Goal: Information Seeking & Learning: Learn about a topic

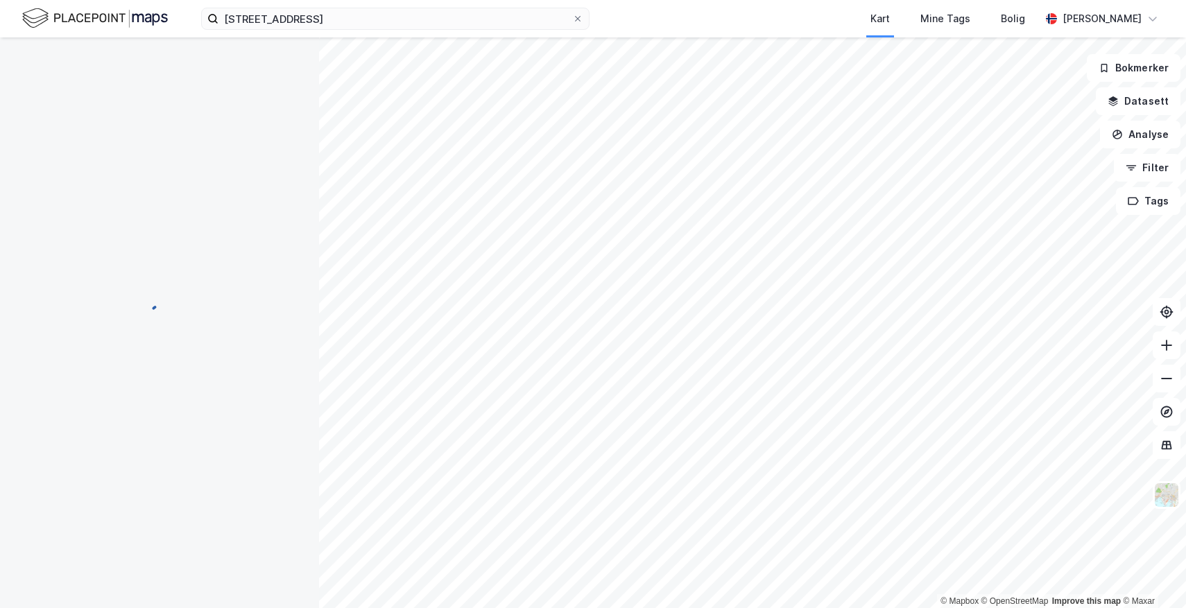
scroll to position [144, 0]
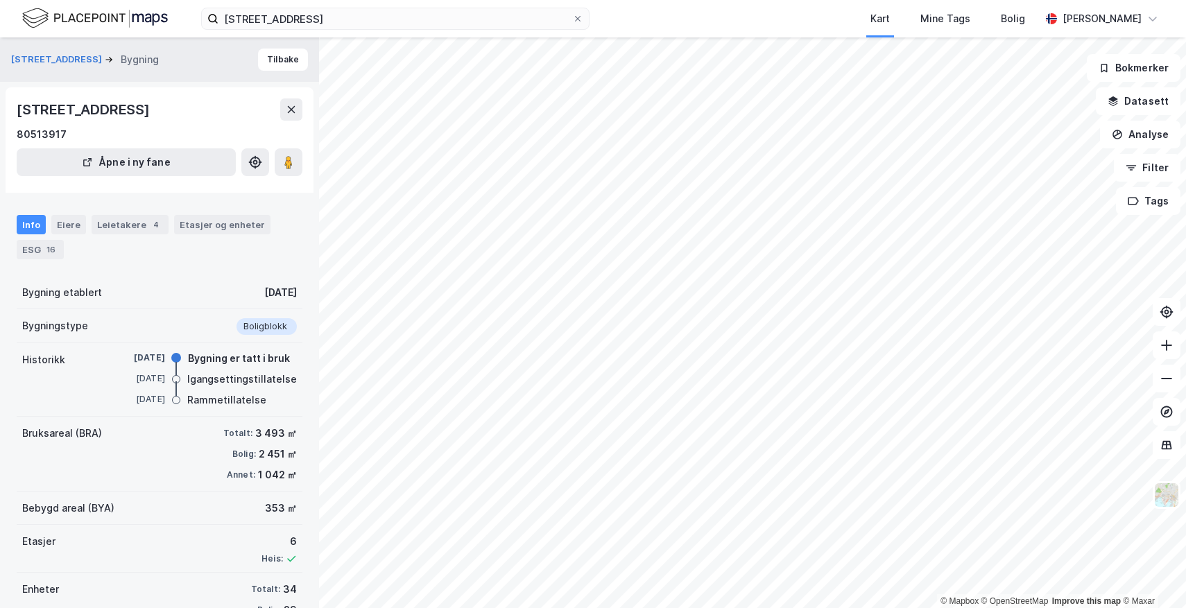
scroll to position [17, 0]
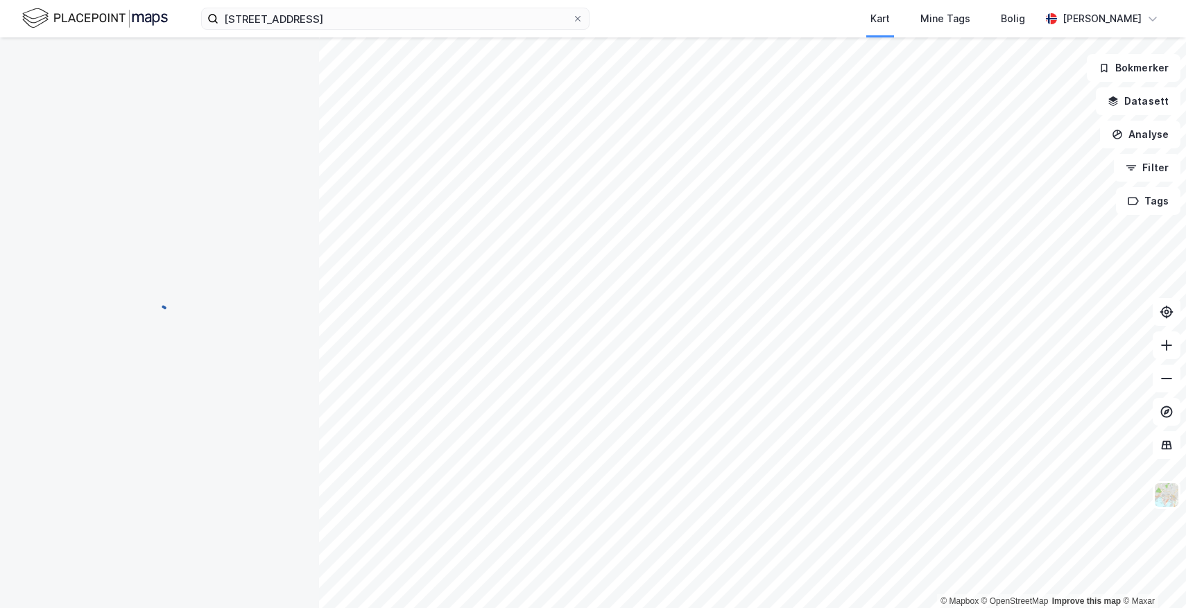
scroll to position [17, 0]
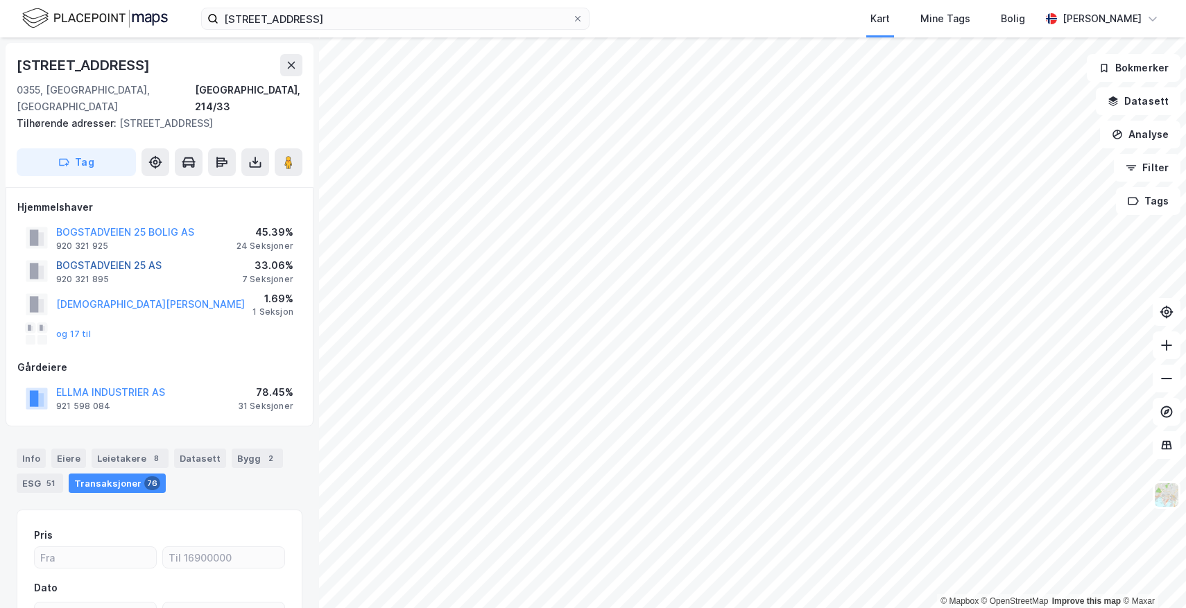
click at [0, 0] on button "BOGSTADVEIEN 25 AS" at bounding box center [0, 0] width 0 height 0
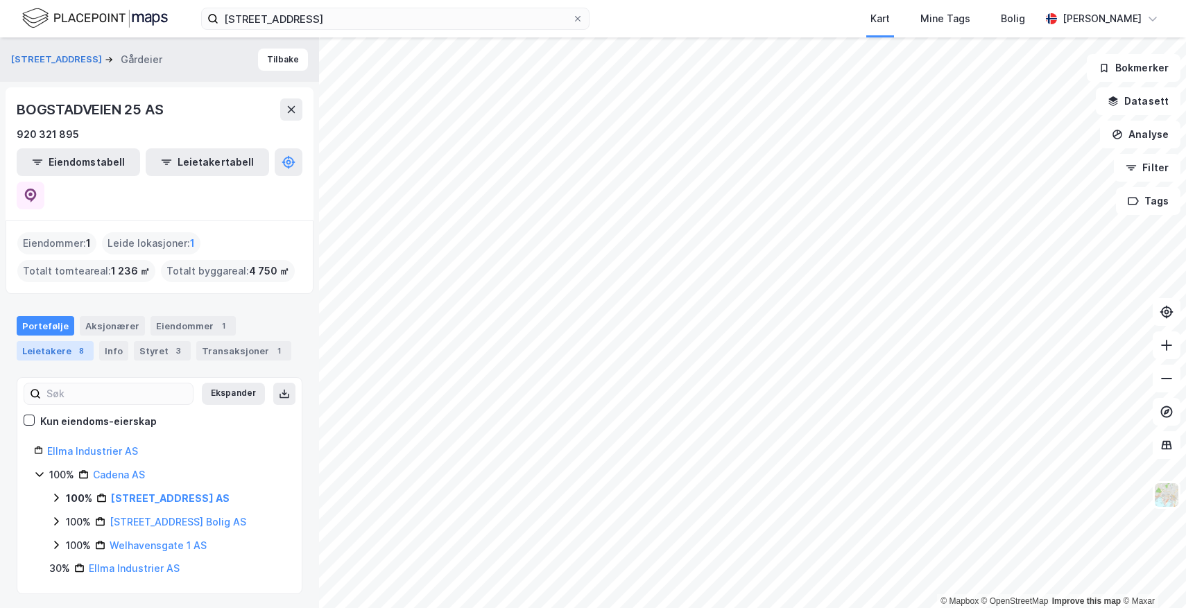
click at [53, 341] on div "Leietakere 8" at bounding box center [55, 350] width 77 height 19
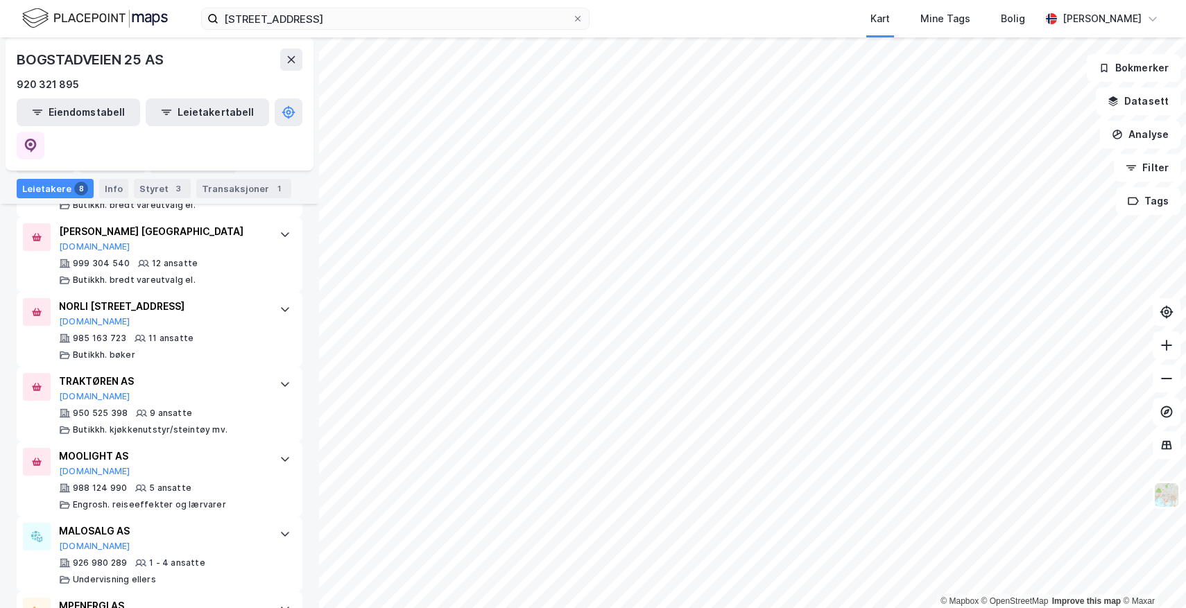
scroll to position [619, 0]
